Goal: Task Accomplishment & Management: Manage account settings

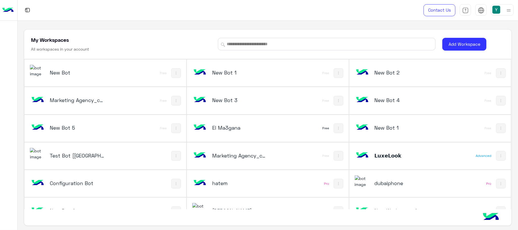
scroll to position [2, 0]
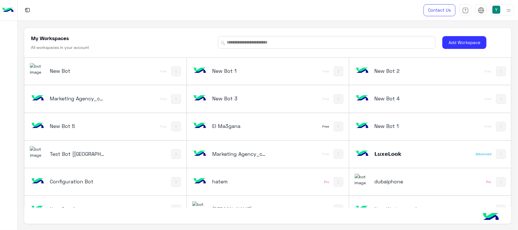
click at [507, 78] on div "New Bot 2 Free" at bounding box center [430, 71] width 162 height 27
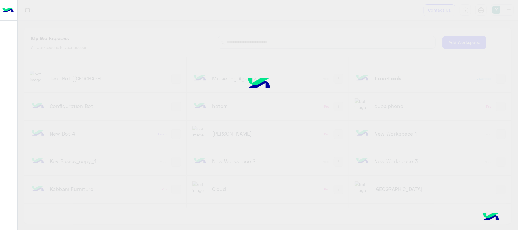
scroll to position [76, 0]
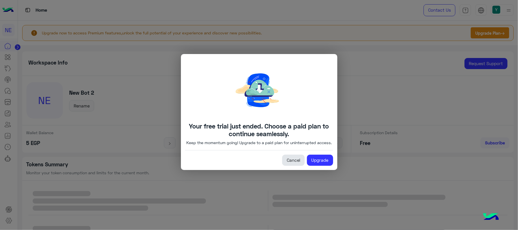
click at [296, 164] on link "Cancel" at bounding box center [293, 160] width 22 height 11
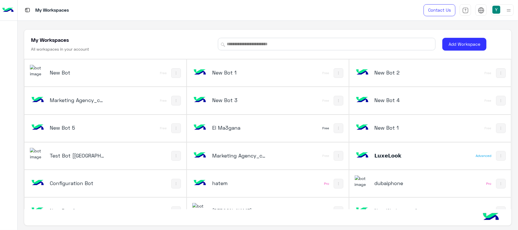
click at [226, 183] on h5 "hatem" at bounding box center [239, 183] width 54 height 7
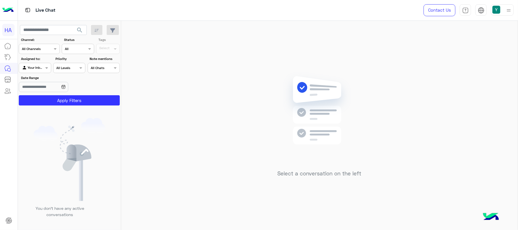
click at [11, 11] on img at bounding box center [7, 10] width 11 height 12
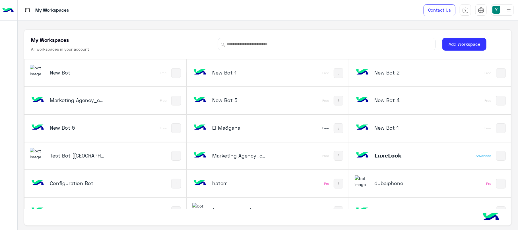
click at [83, 152] on div "Test Bot [[GEOGRAPHIC_DATA]]" at bounding box center [75, 156] width 91 height 16
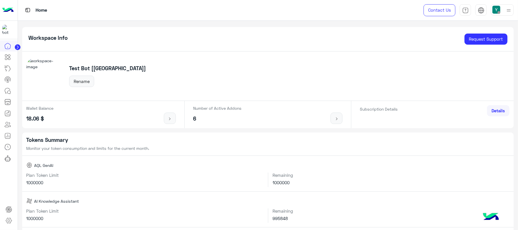
click at [493, 111] on span "Details" at bounding box center [498, 110] width 13 height 5
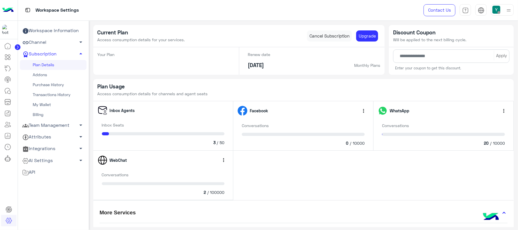
click at [9, 4] on img at bounding box center [7, 10] width 11 height 12
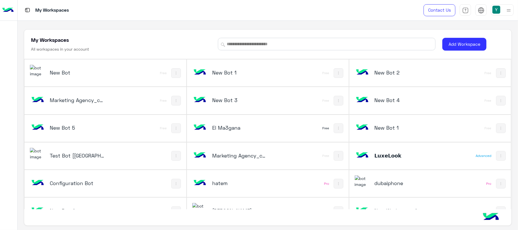
click at [394, 153] on h5 "𝗟𝘂𝘅𝗲𝗟𝗼𝗼𝗸" at bounding box center [402, 155] width 54 height 7
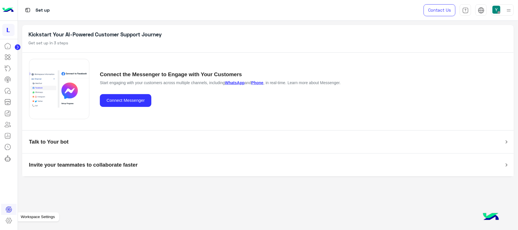
click at [7, 220] on icon at bounding box center [8, 220] width 7 height 7
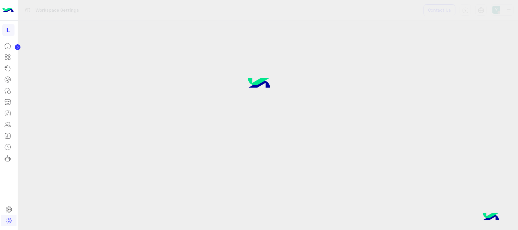
click at [7, 220] on icon at bounding box center [8, 220] width 7 height 7
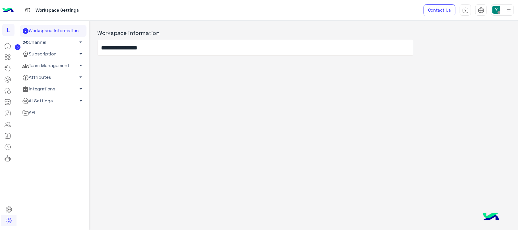
click at [45, 51] on link "Subscription arrow_drop_down" at bounding box center [53, 54] width 67 height 12
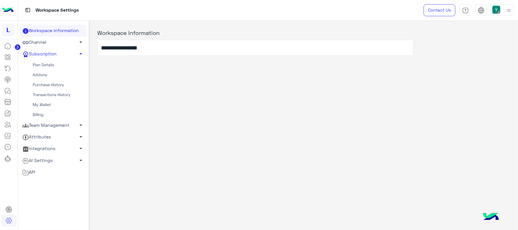
click at [46, 67] on link "Plan Details" at bounding box center [53, 65] width 67 height 10
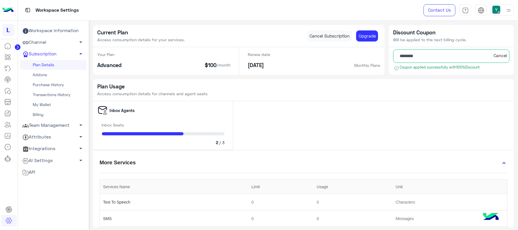
click at [15, 6] on div at bounding box center [9, 10] width 18 height 21
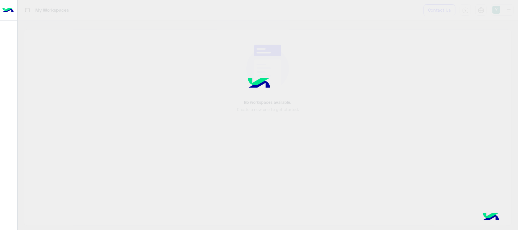
click at [7, 11] on img at bounding box center [7, 10] width 11 height 12
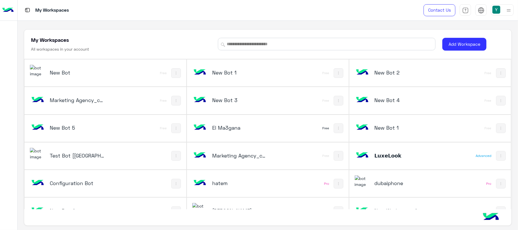
click at [70, 164] on div "Test Bot [[GEOGRAPHIC_DATA]]" at bounding box center [75, 156] width 91 height 16
click at [68, 155] on h5 "Test Bot [[GEOGRAPHIC_DATA]]" at bounding box center [77, 155] width 54 height 7
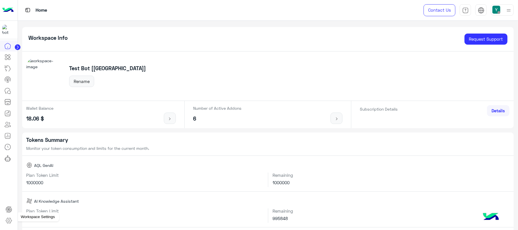
click at [11, 220] on icon at bounding box center [9, 220] width 6 height 5
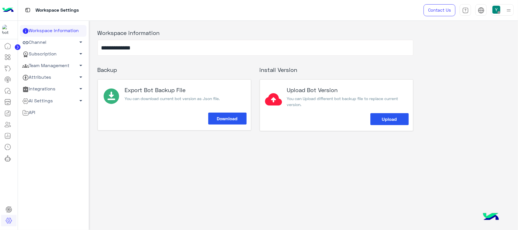
click at [55, 57] on link "Subscription arrow_drop_down" at bounding box center [53, 54] width 67 height 12
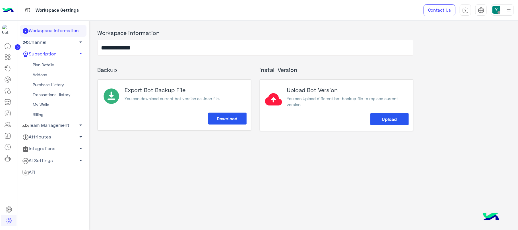
click at [54, 64] on link "Plan Details" at bounding box center [53, 65] width 67 height 10
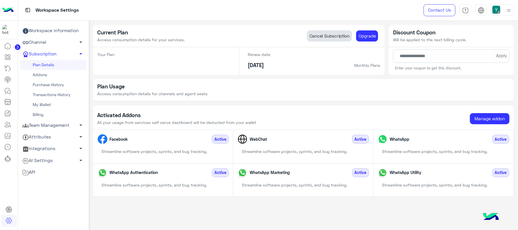
click at [335, 33] on link "Cancel Subscription" at bounding box center [329, 35] width 45 height 11
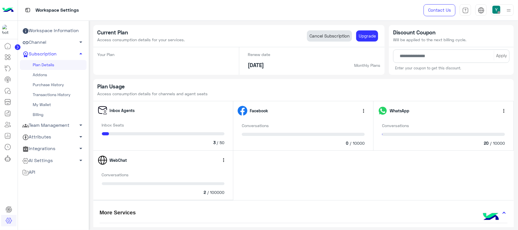
click at [334, 34] on link "Cancel Subscription" at bounding box center [329, 35] width 45 height 11
click at [350, 6] on div "Workspace Settings" at bounding box center [184, 10] width 333 height 20
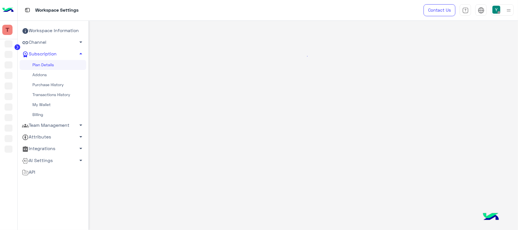
click at [178, 26] on div at bounding box center [303, 56] width 426 height 68
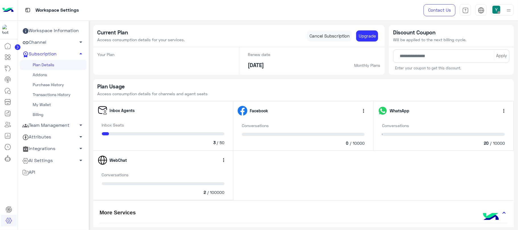
click at [254, 87] on h5 "Plan Usage" at bounding box center [304, 86] width 412 height 7
click at [13, 16] on div at bounding box center [9, 10] width 18 height 21
click at [7, 5] on img at bounding box center [7, 10] width 11 height 12
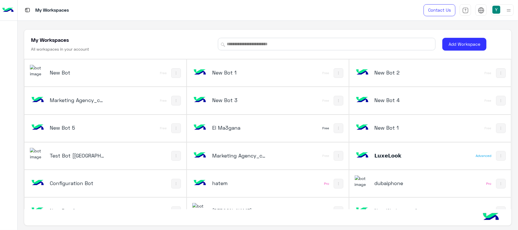
click at [114, 79] on div "New Bot" at bounding box center [75, 73] width 91 height 16
click at [41, 69] on img at bounding box center [37, 71] width 15 height 12
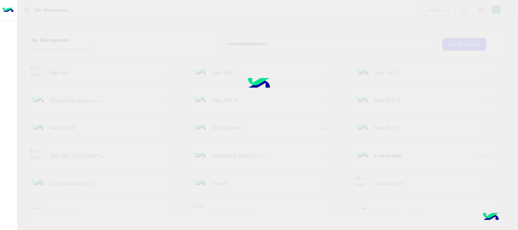
click at [84, 71] on div at bounding box center [259, 115] width 518 height 230
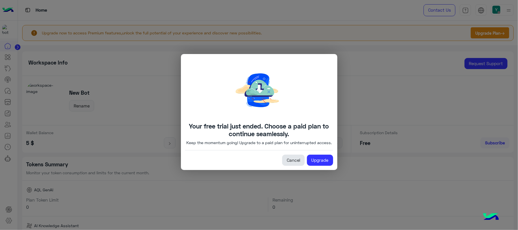
click at [297, 160] on link "Cancel" at bounding box center [293, 160] width 22 height 11
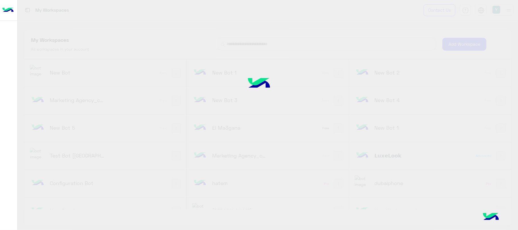
drag, startPoint x: 518, startPoint y: 71, endPoint x: 518, endPoint y: 94, distance: 23.9
click at [518, 92] on div at bounding box center [259, 115] width 518 height 230
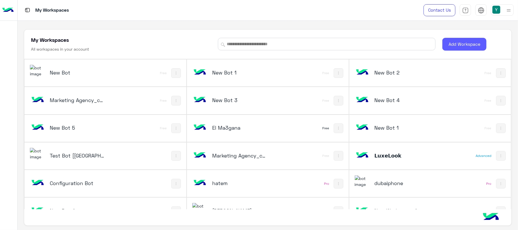
click at [472, 44] on button "Add Workspace" at bounding box center [464, 44] width 44 height 13
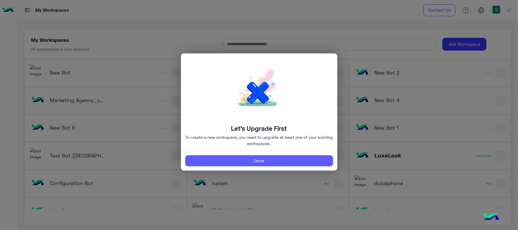
click at [313, 159] on button "Done" at bounding box center [259, 160] width 148 height 11
